Goal: Information Seeking & Learning: Learn about a topic

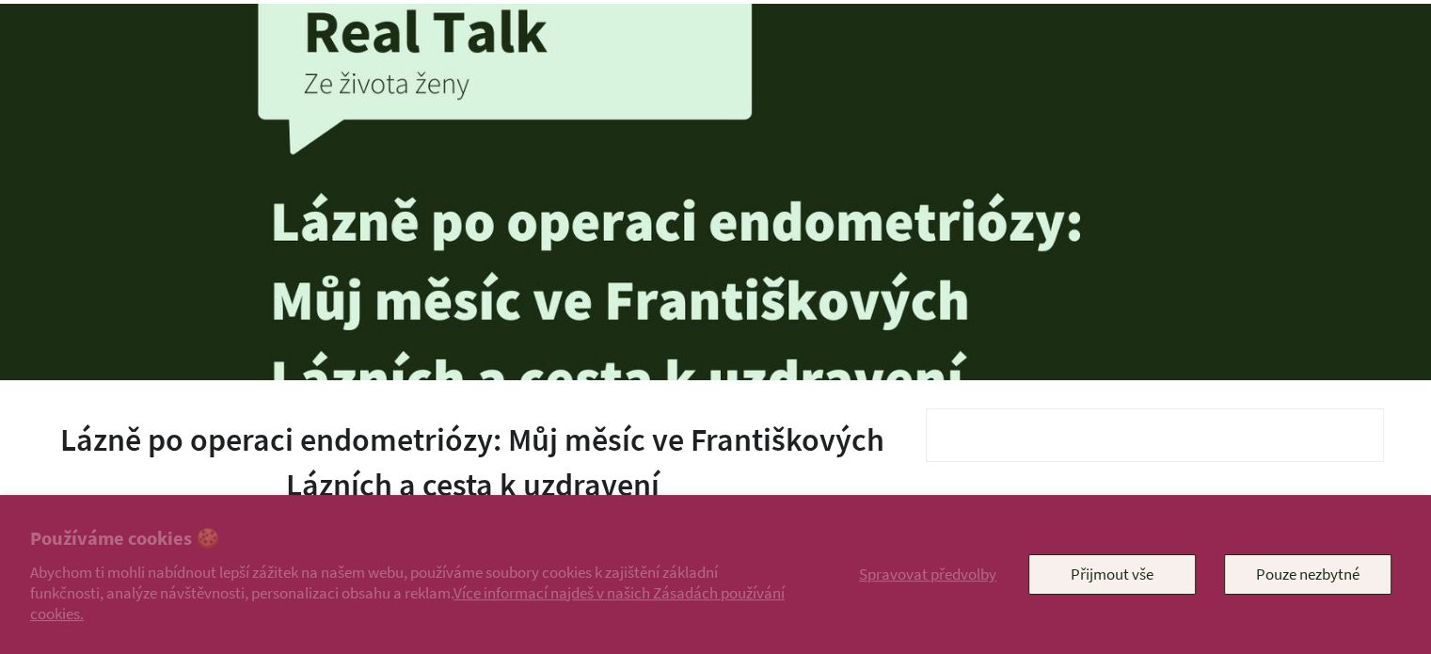
scroll to position [94, 0]
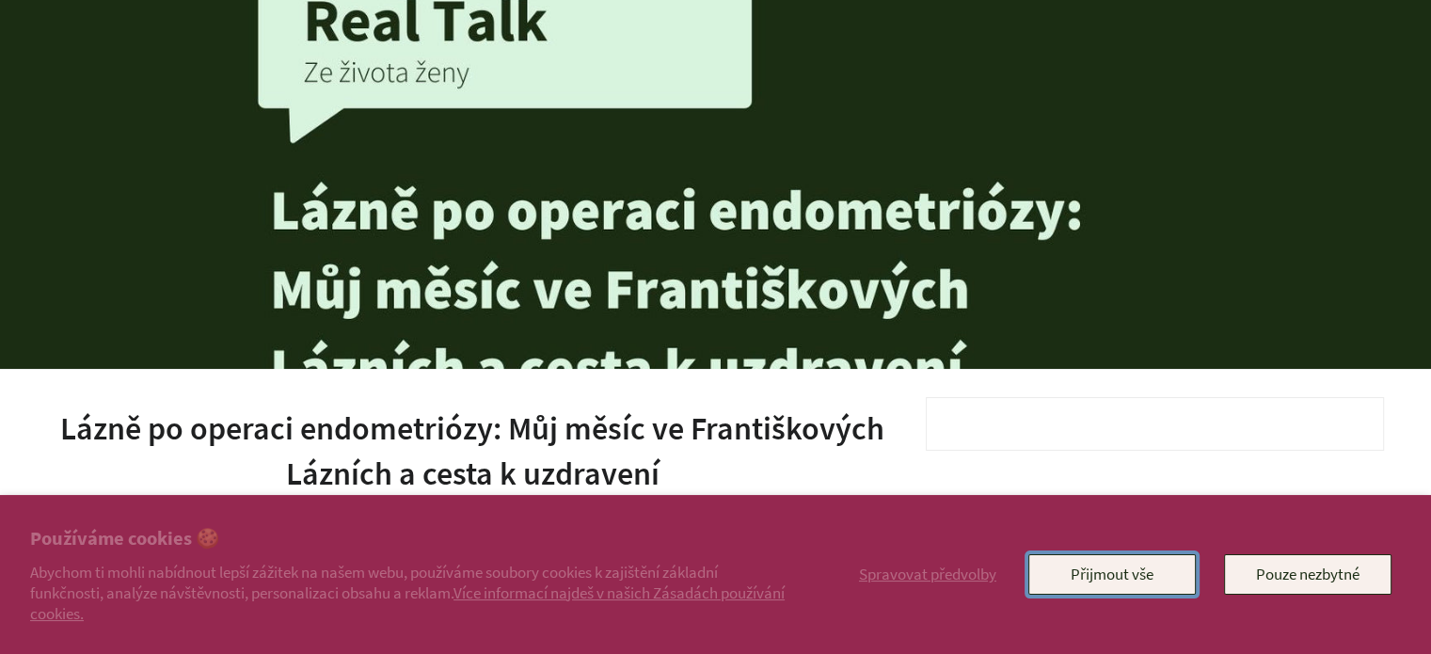
click at [1066, 565] on button "Přijmout vše" at bounding box center [1111, 574] width 167 height 40
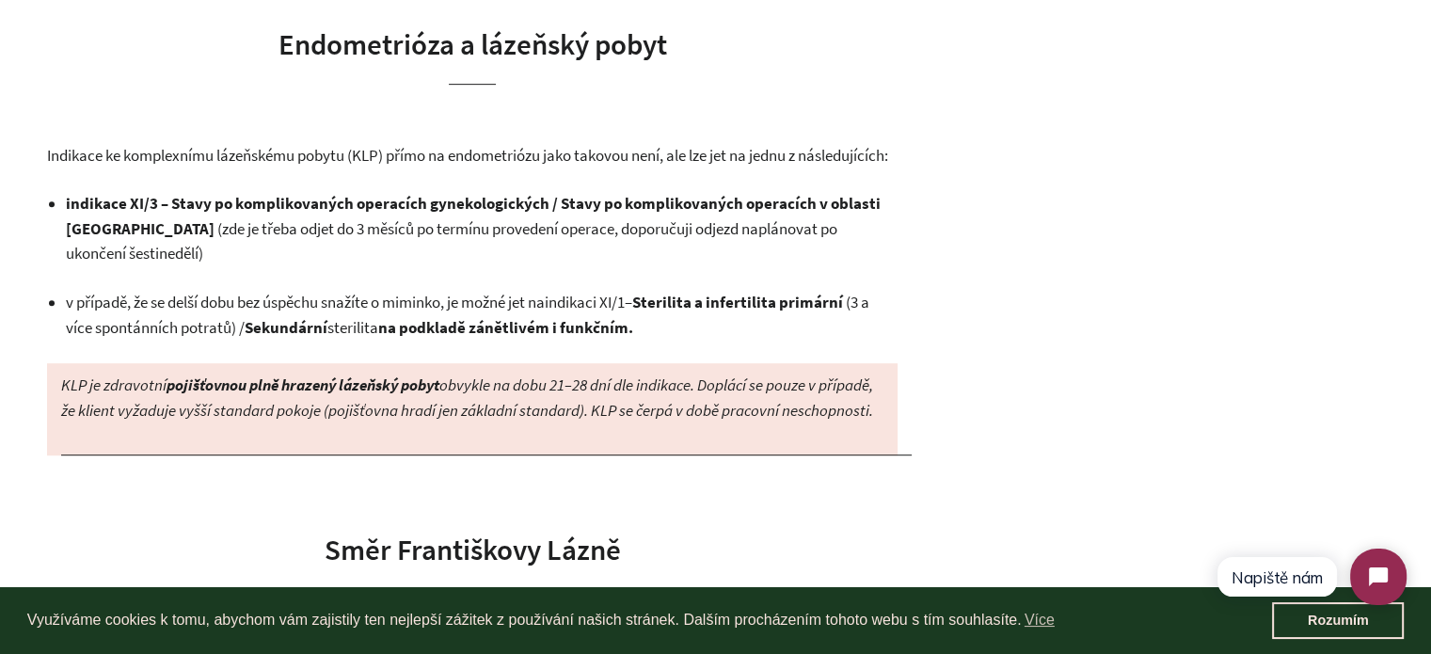
scroll to position [941, 0]
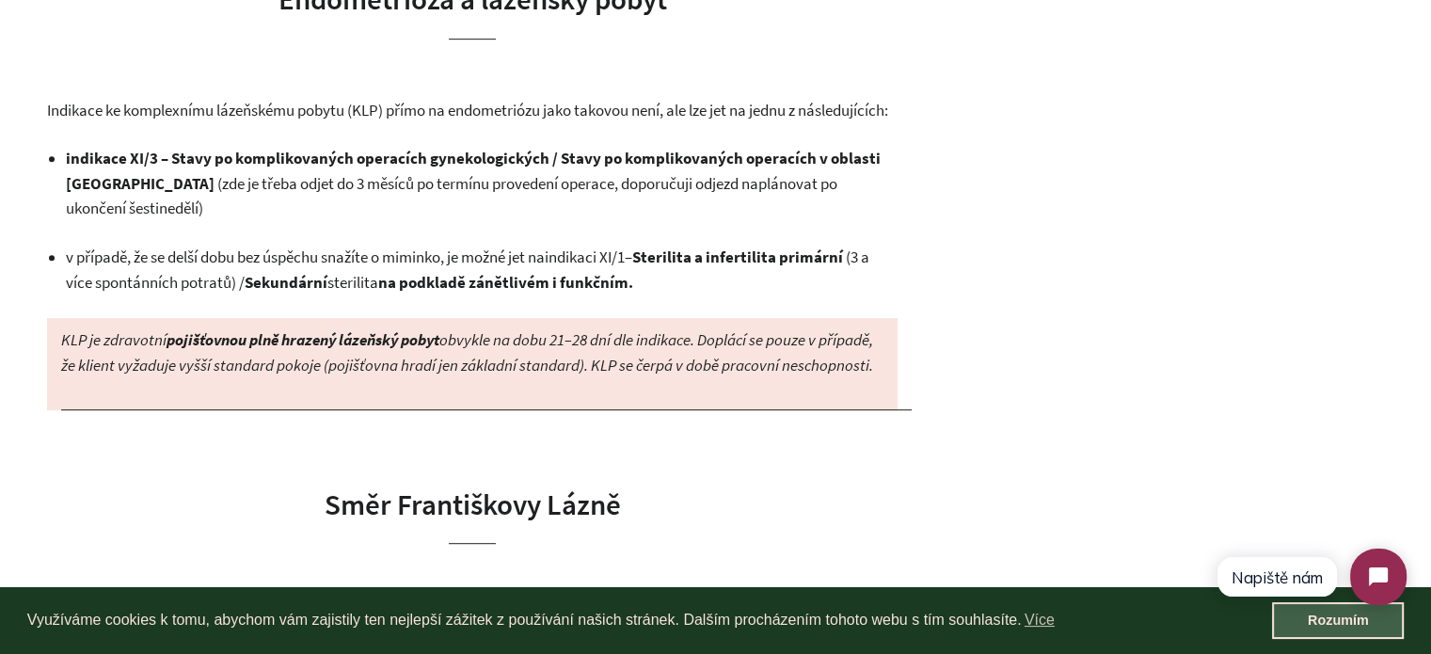
click at [1286, 626] on link "Rozumím" at bounding box center [1338, 621] width 132 height 38
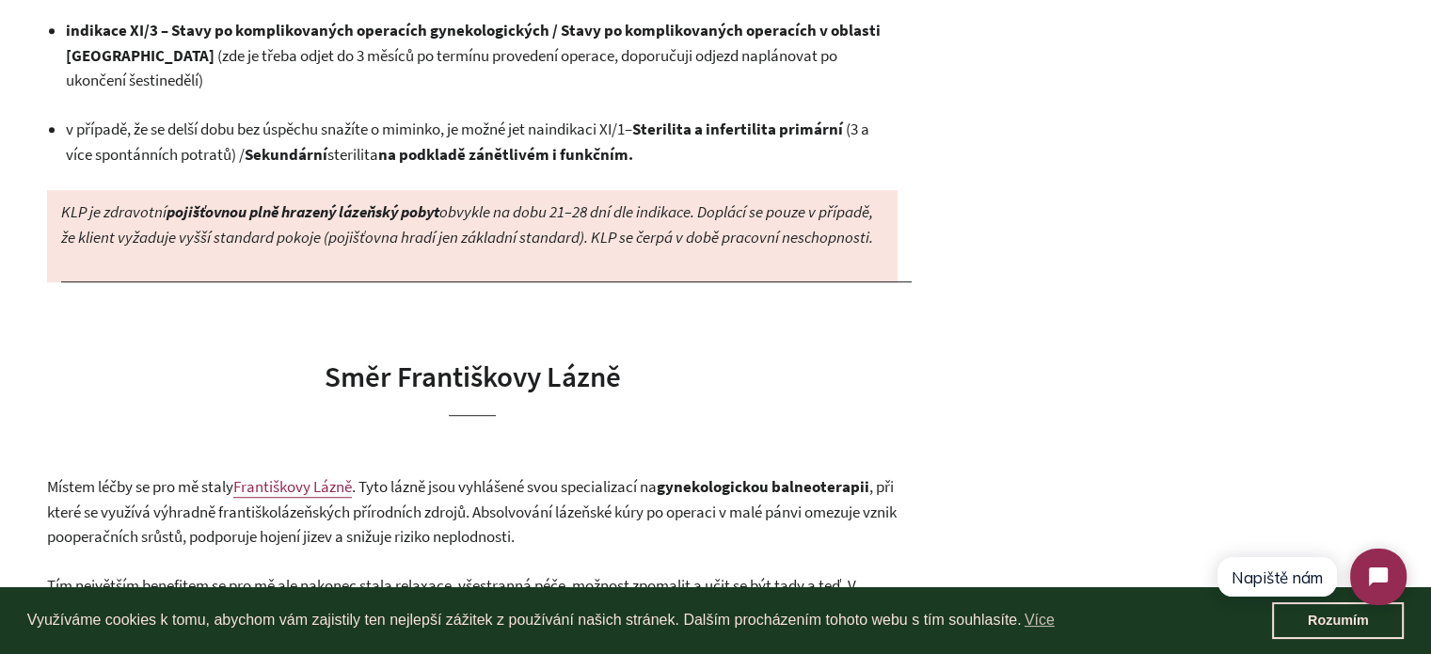
scroll to position [1129, 0]
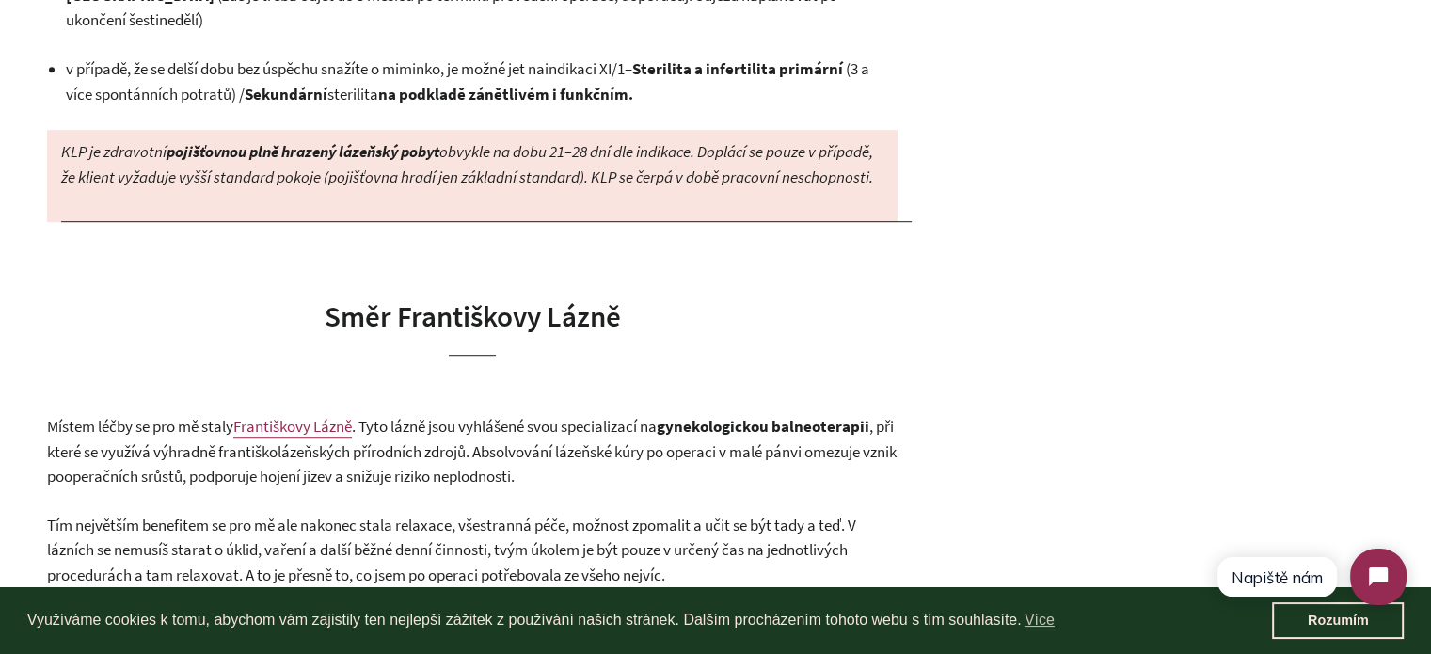
click at [789, 356] on h2 "Směr Františkovy Lázně" at bounding box center [472, 325] width 850 height 60
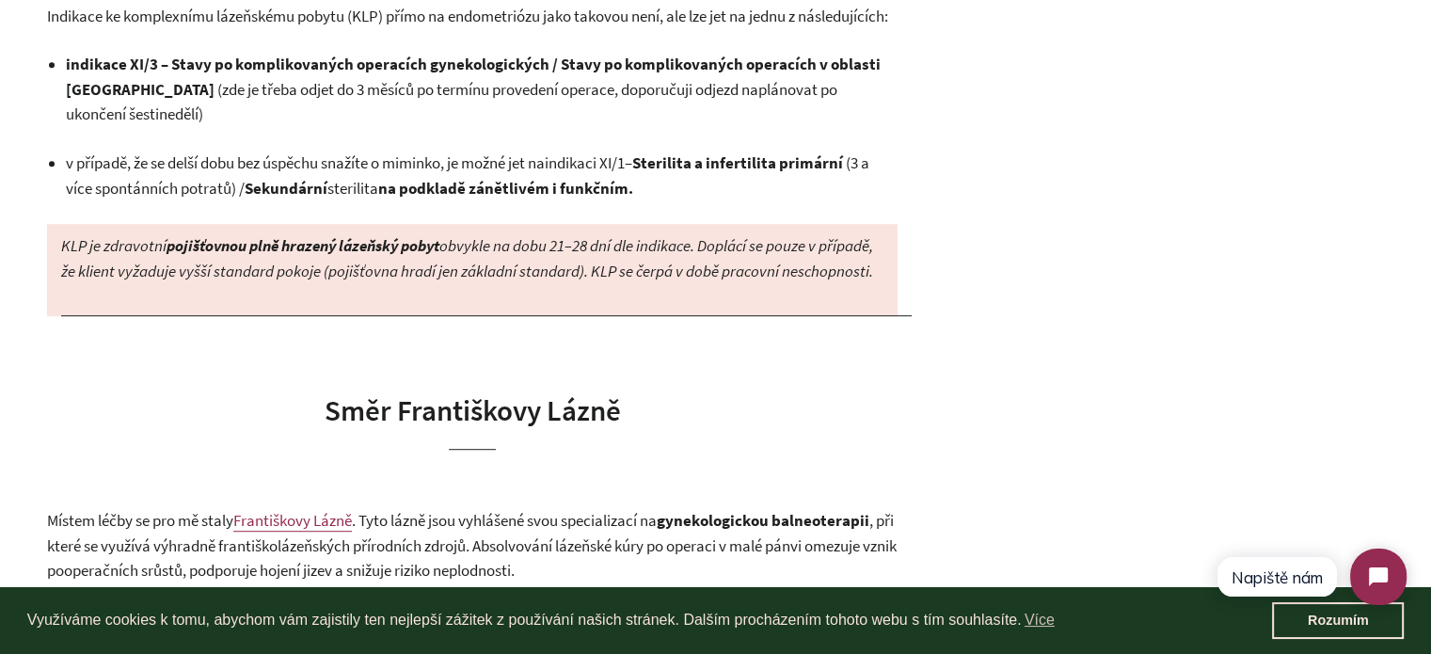
click at [1299, 636] on link "Rozumím" at bounding box center [1338, 621] width 132 height 38
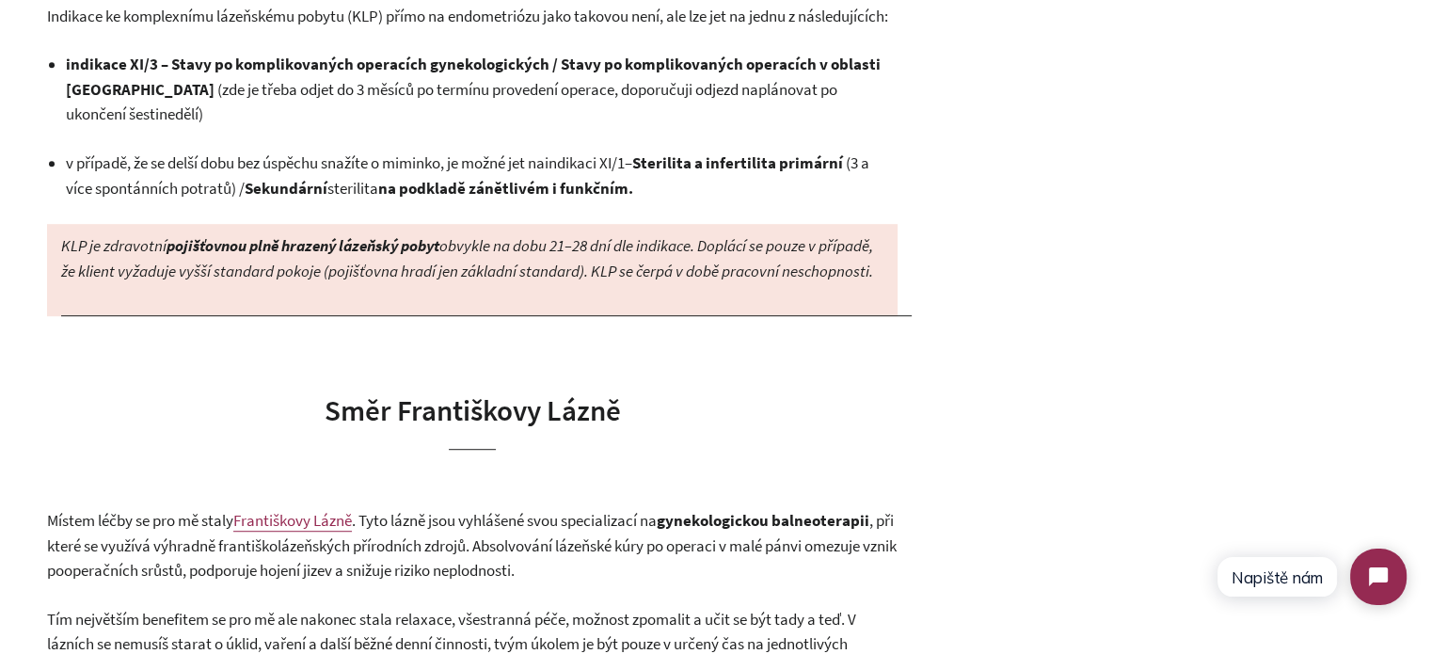
click at [834, 447] on h2 "Směr Františkovy Lázně" at bounding box center [472, 419] width 850 height 60
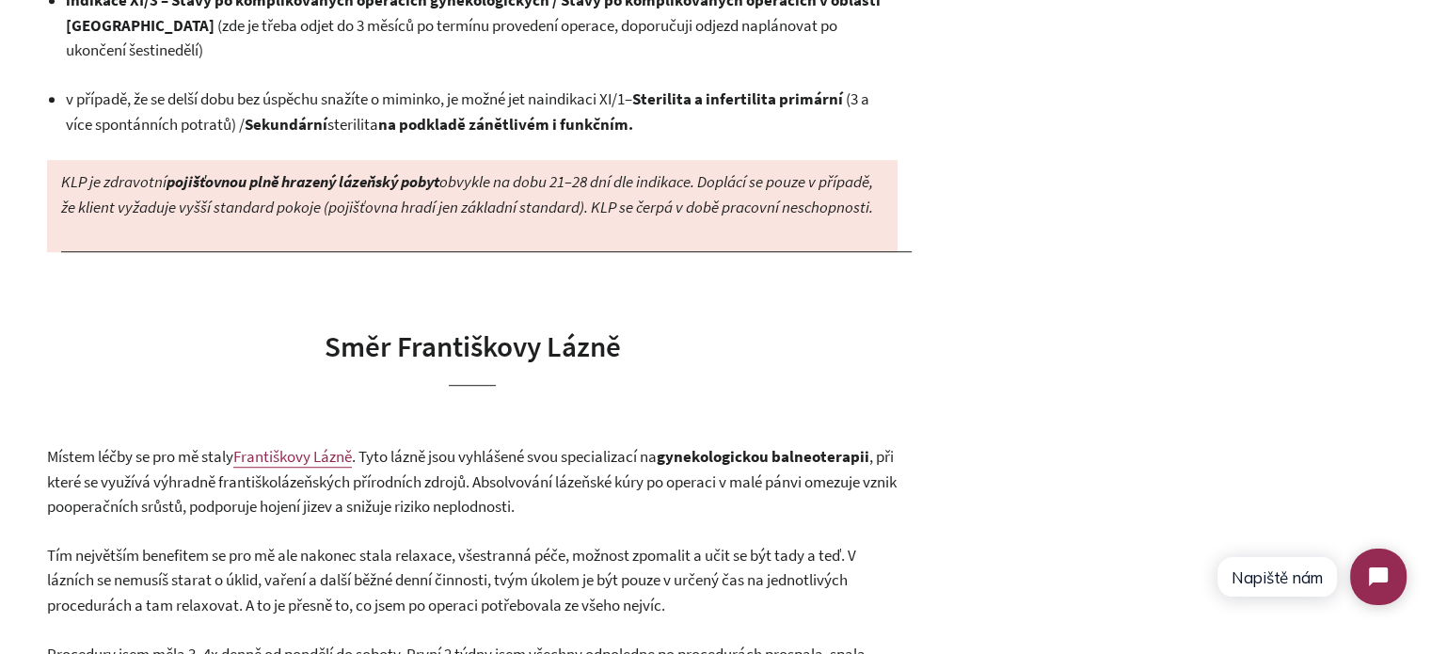
scroll to position [1129, 0]
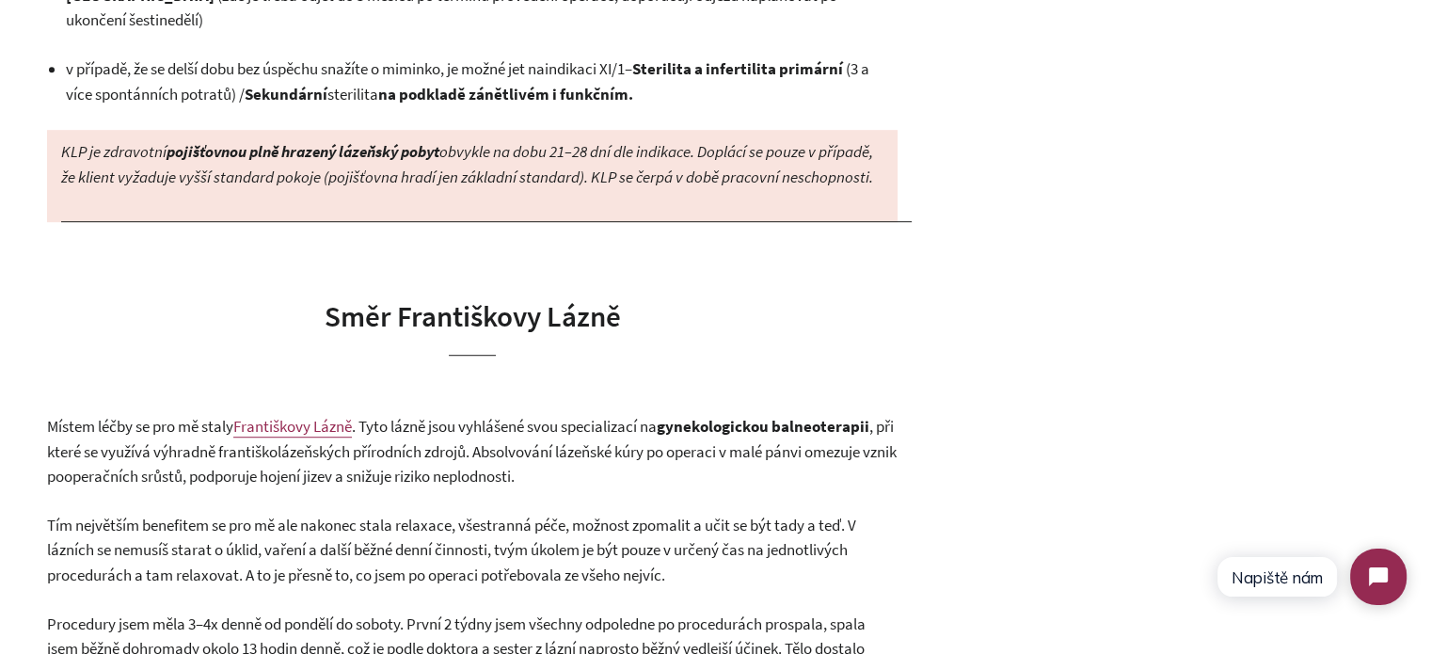
click at [776, 356] on h2 "Směr Františkovy Lázně" at bounding box center [472, 325] width 850 height 60
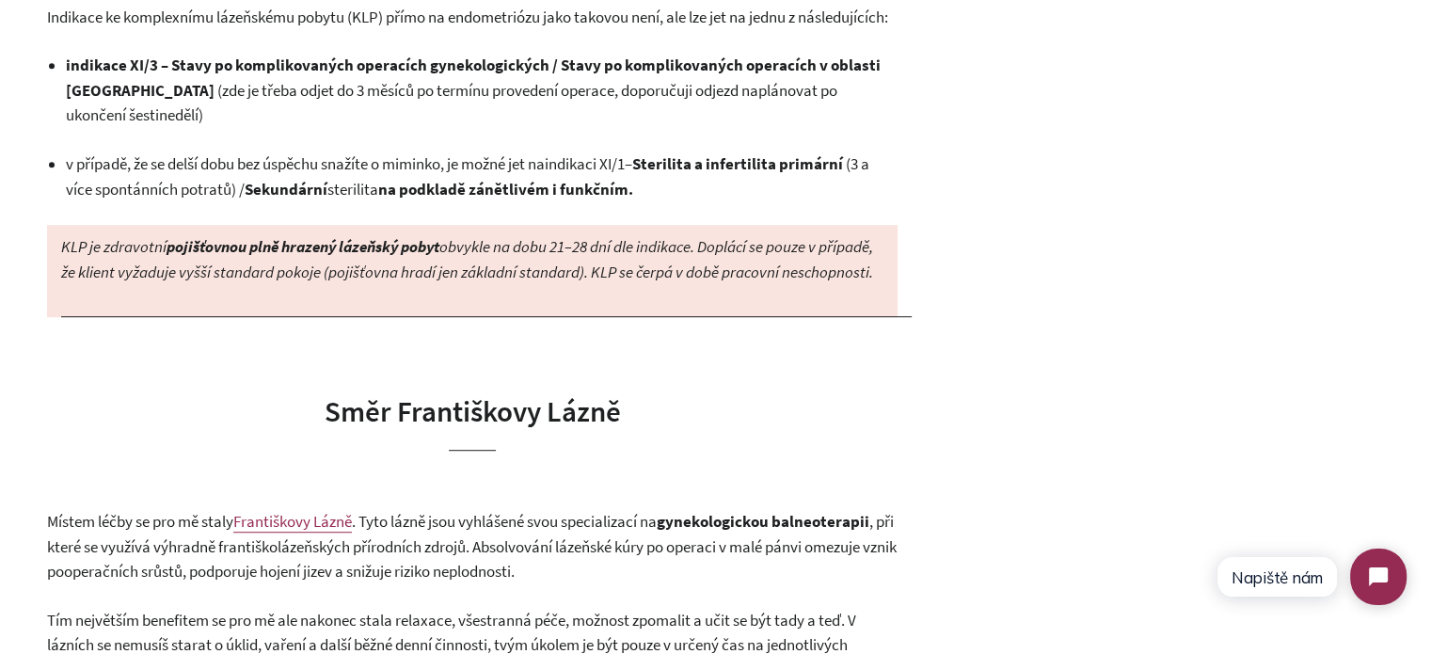
scroll to position [1035, 0]
